Goal: Information Seeking & Learning: Check status

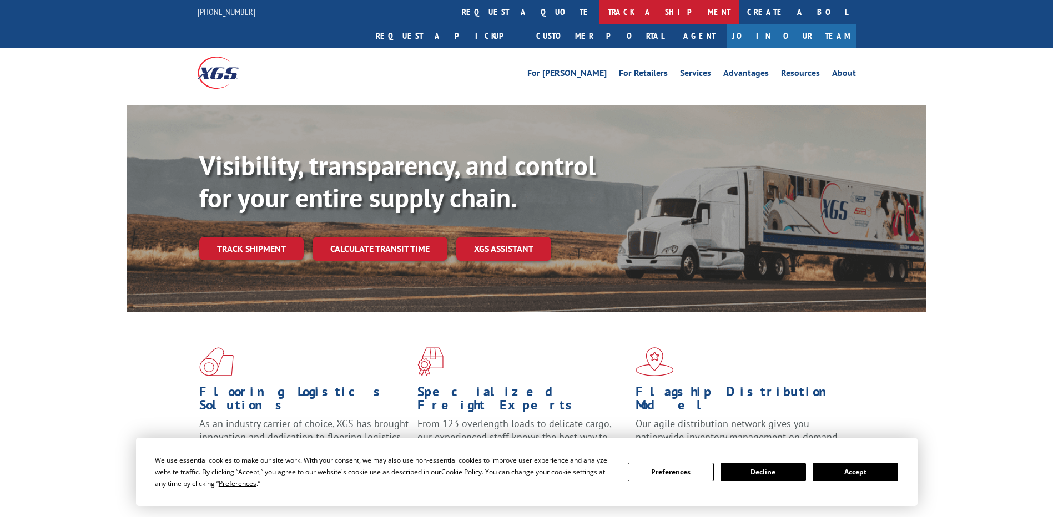
click at [600, 17] on link "track a shipment" at bounding box center [669, 12] width 139 height 24
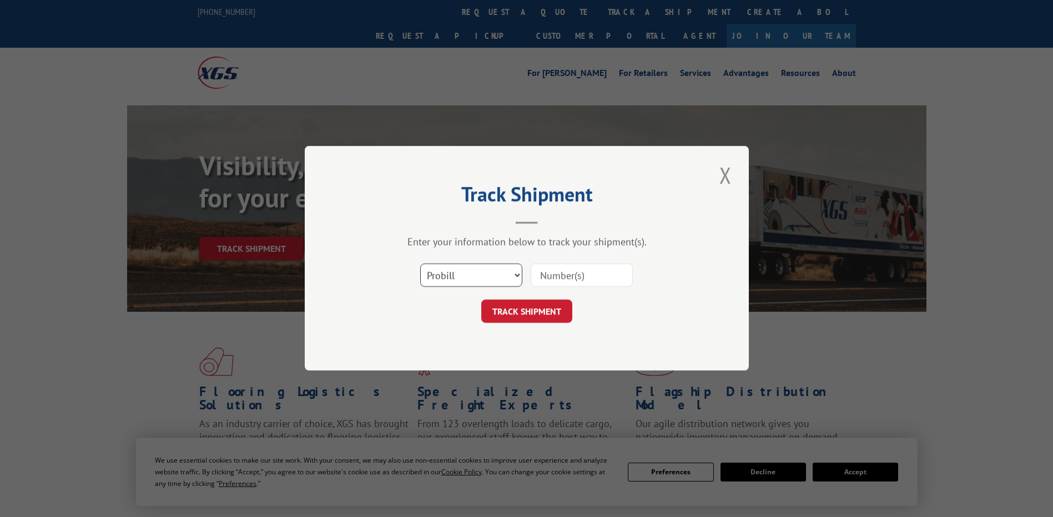
drag, startPoint x: 444, startPoint y: 271, endPoint x: 444, endPoint y: 284, distance: 12.2
click at [444, 271] on select "Select category... Probill BOL PO" at bounding box center [471, 275] width 102 height 23
select select "po"
click at [420, 264] on select "Select category... Probill BOL PO" at bounding box center [471, 275] width 102 height 23
click at [580, 279] on input at bounding box center [582, 275] width 102 height 23
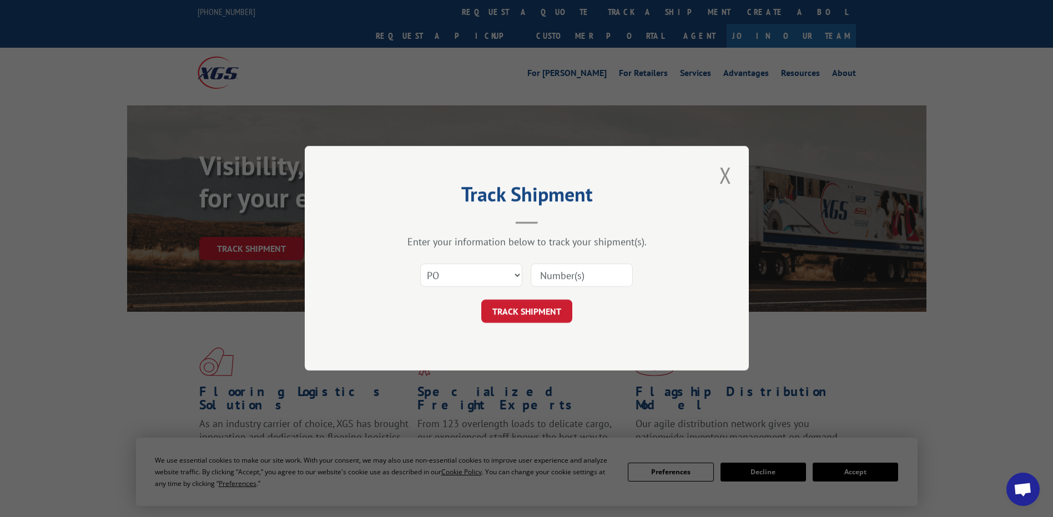
paste input "63515582"
click at [560, 278] on input "63515582" at bounding box center [582, 275] width 102 height 23
type input "63515582"
click button "TRACK SHIPMENT" at bounding box center [526, 311] width 91 height 23
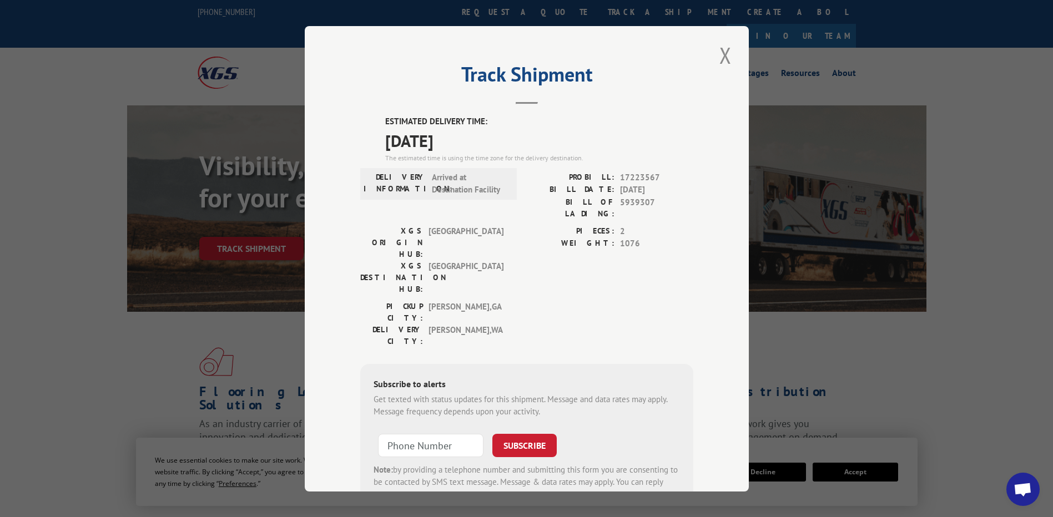
drag, startPoint x: 404, startPoint y: 112, endPoint x: 366, endPoint y: 109, distance: 37.8
click at [366, 109] on div "Track Shipment ESTIMATED DELIVERY TIME: [DATE] The estimated time is using the …" at bounding box center [527, 259] width 444 height 466
drag, startPoint x: 366, startPoint y: 109, endPoint x: 407, endPoint y: 127, distance: 45.3
copy div "ESTIMATED DELIVERY TIME: [DATE]"
